Goal: Information Seeking & Learning: Learn about a topic

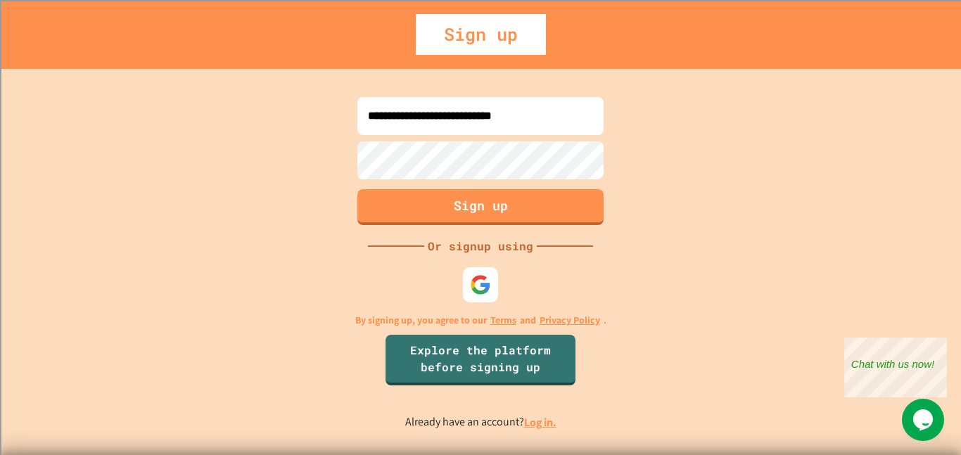
click at [535, 425] on link "Log in." at bounding box center [540, 422] width 32 height 15
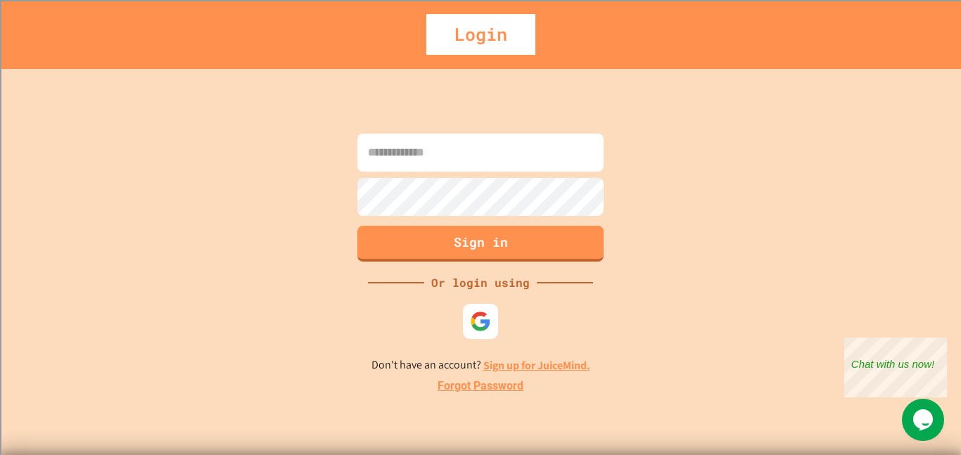
click at [495, 153] on input at bounding box center [480, 153] width 246 height 38
click at [461, 167] on input at bounding box center [480, 153] width 246 height 38
type input "**********"
click at [455, 242] on button "Sign in" at bounding box center [480, 242] width 251 height 37
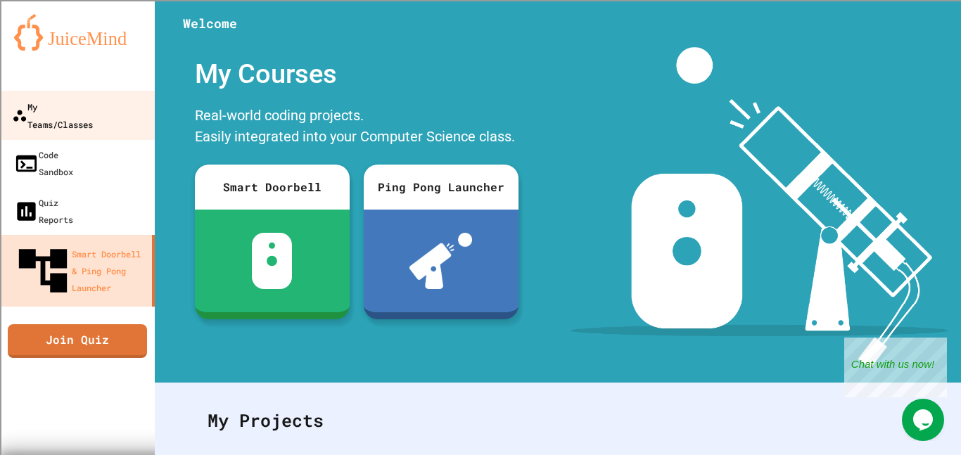
click at [70, 99] on div "My Teams/Classes" at bounding box center [52, 115] width 81 height 34
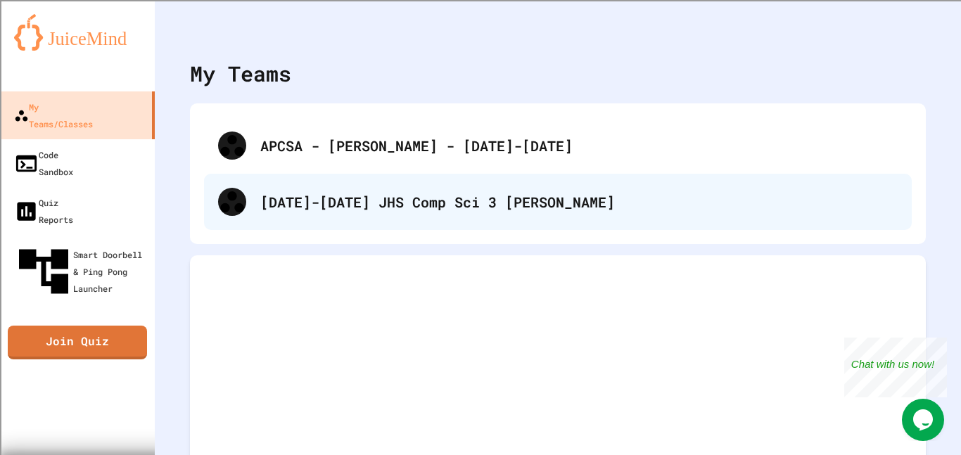
click at [292, 212] on div "[DATE]-[DATE] JHS Comp Sci 3 [PERSON_NAME]" at bounding box center [578, 201] width 637 height 21
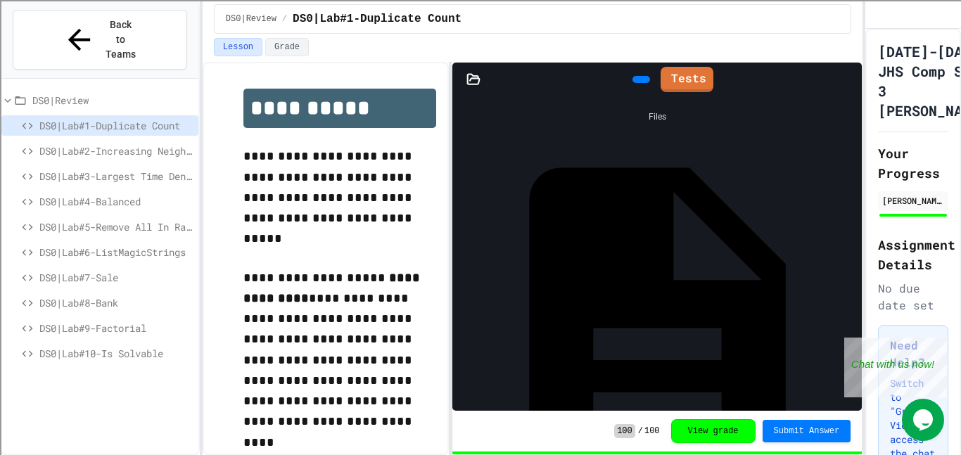
click at [86, 346] on span "DS0|Lab#10-Is Solvable" at bounding box center [115, 353] width 153 height 15
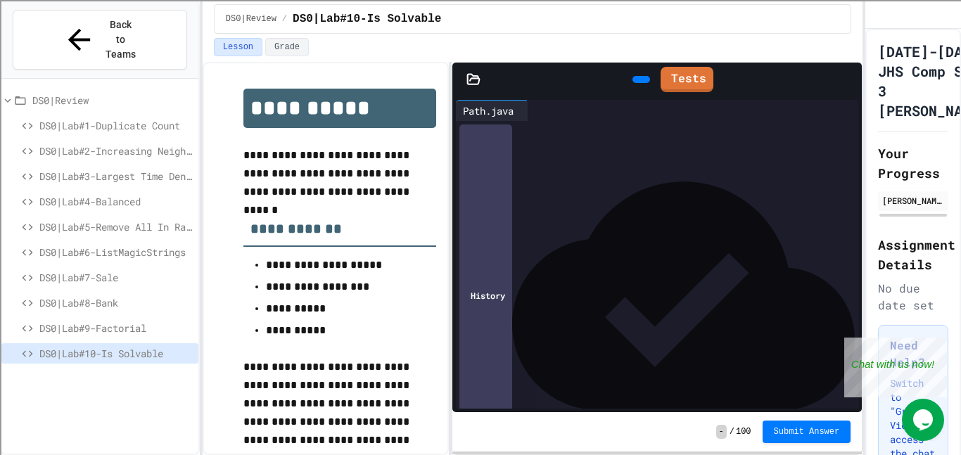
click at [563, 422] on div "- / 100 Submit Answer" at bounding box center [656, 431] width 409 height 39
